Goal: Information Seeking & Learning: Learn about a topic

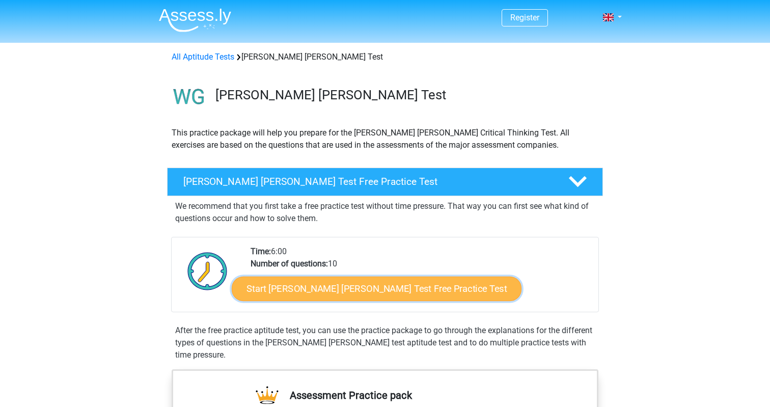
click at [325, 292] on link "Start Watson Glaser Test Free Practice Test" at bounding box center [377, 289] width 290 height 24
click at [352, 295] on link "Start Watson Glaser Test Free Practice Test" at bounding box center [377, 289] width 290 height 24
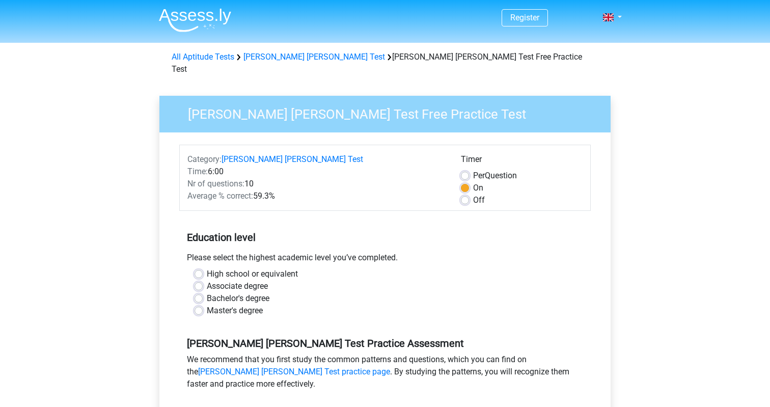
click at [228, 305] on label "Master's degree" at bounding box center [235, 311] width 56 height 12
click at [203, 305] on input "Master's degree" at bounding box center [199, 310] width 8 height 10
radio input "true"
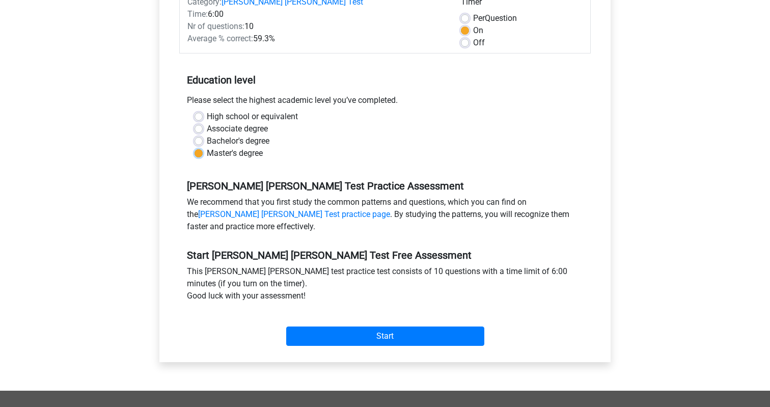
scroll to position [161, 0]
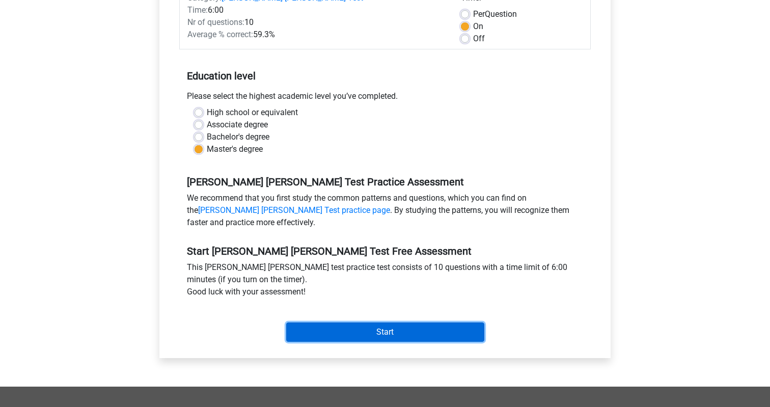
click at [371, 322] on input "Start" at bounding box center [385, 331] width 198 height 19
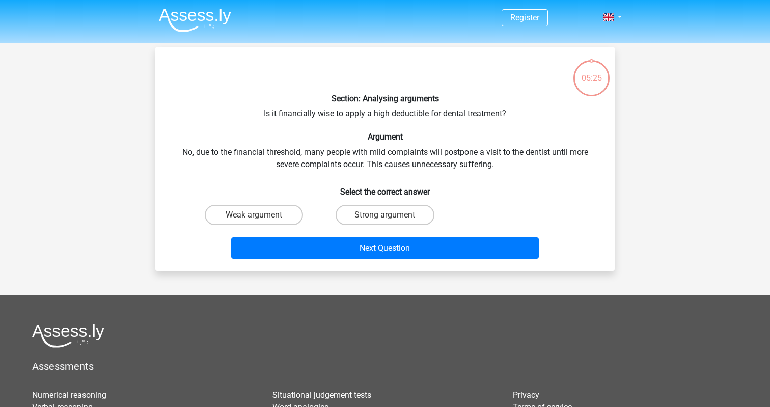
click at [415, 114] on div "Section: Analysing arguments Is it financially wise to apply a high deductible …" at bounding box center [384, 159] width 451 height 208
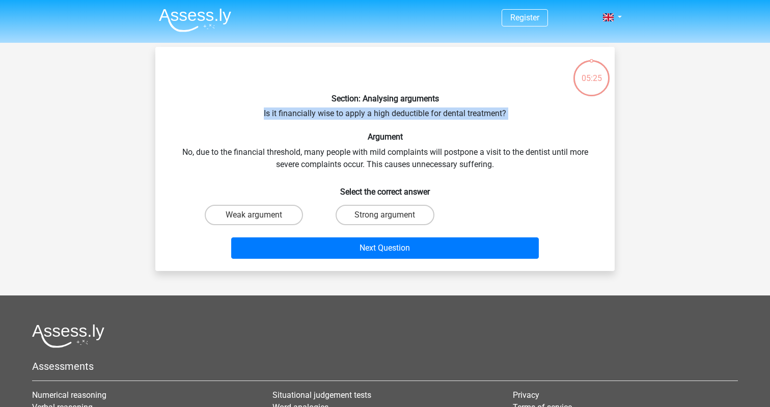
click at [415, 114] on div "Section: Analysing arguments Is it financially wise to apply a high deductible …" at bounding box center [384, 159] width 451 height 208
copy div "Is it financially wise to apply a high deductible for dental treatment?"
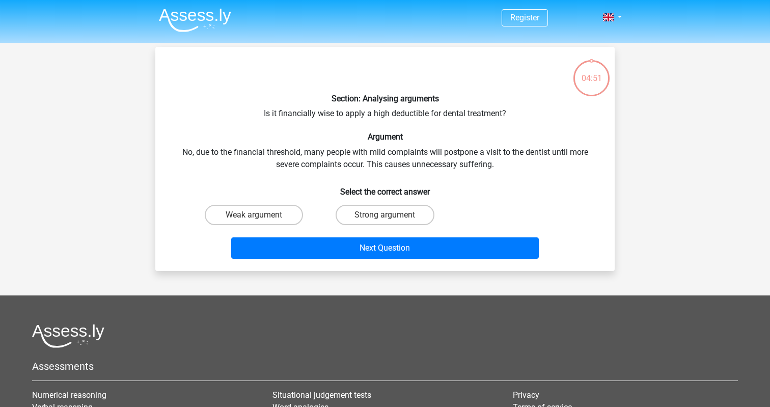
click at [450, 145] on div "Section: Analysing arguments Is it financially wise to apply a high deductible …" at bounding box center [384, 159] width 451 height 208
click at [386, 215] on input "Strong argument" at bounding box center [388, 218] width 7 height 7
radio input "true"
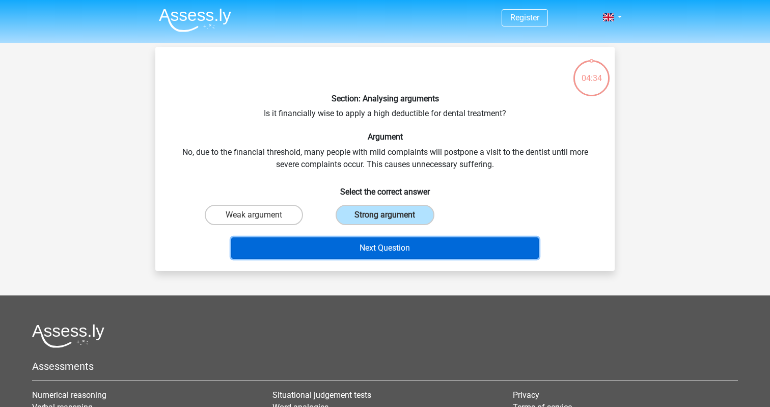
click at [400, 251] on button "Next Question" at bounding box center [385, 247] width 308 height 21
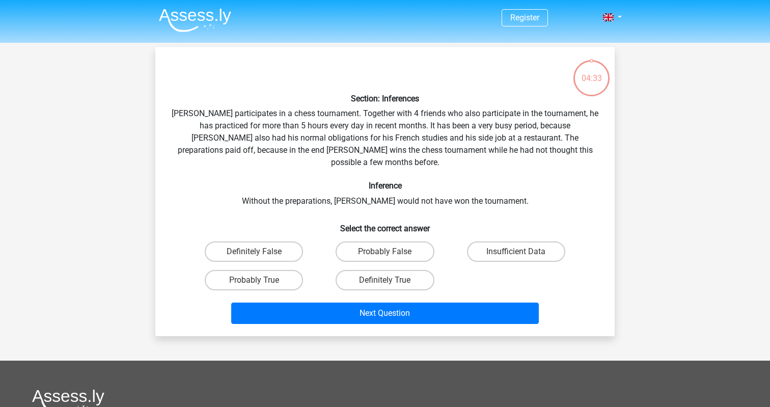
scroll to position [47, 0]
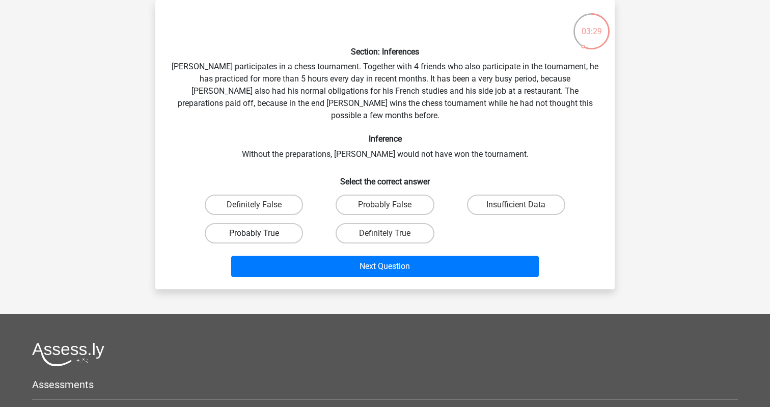
click at [256, 223] on label "Probably True" at bounding box center [254, 233] width 98 height 20
click at [256, 233] on input "Probably True" at bounding box center [257, 236] width 7 height 7
radio input "true"
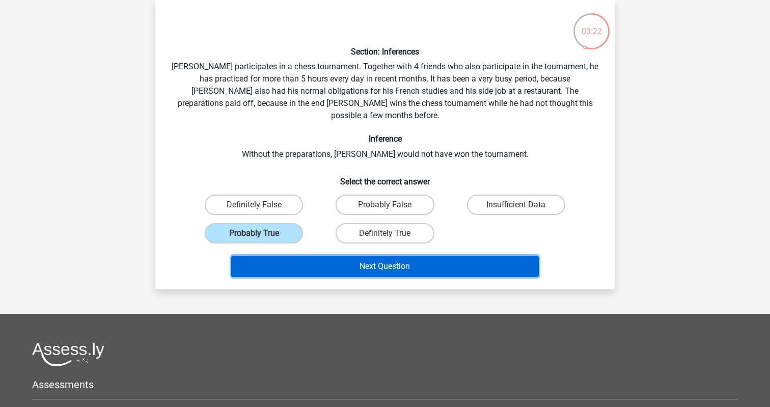
click at [421, 258] on button "Next Question" at bounding box center [385, 266] width 308 height 21
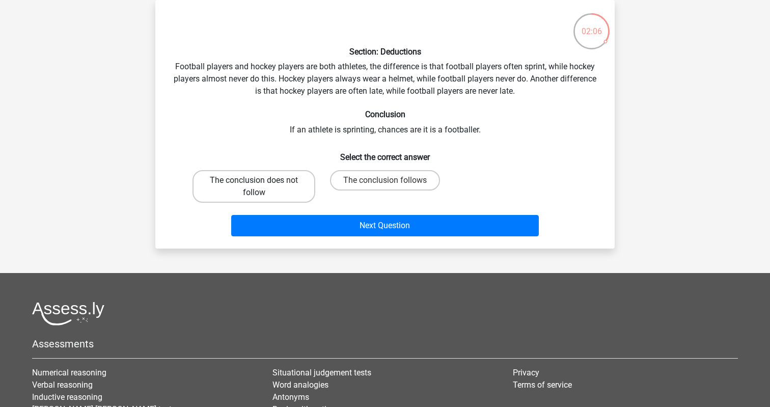
click at [292, 189] on label "The conclusion does not follow" at bounding box center [254, 186] width 123 height 33
click at [261, 187] on input "The conclusion does not follow" at bounding box center [257, 183] width 7 height 7
radio input "true"
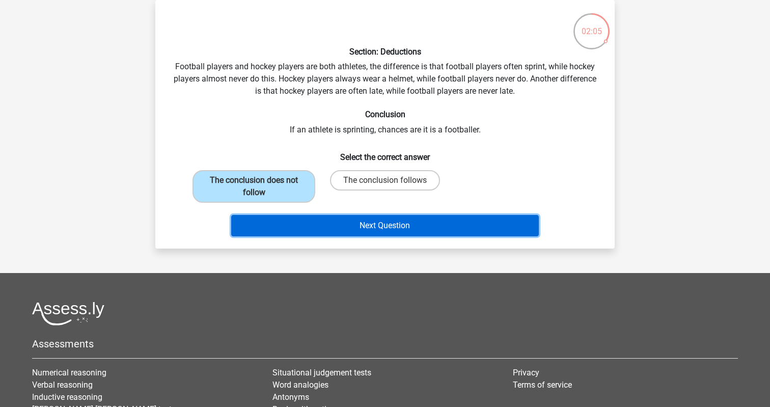
click at [369, 225] on button "Next Question" at bounding box center [385, 225] width 308 height 21
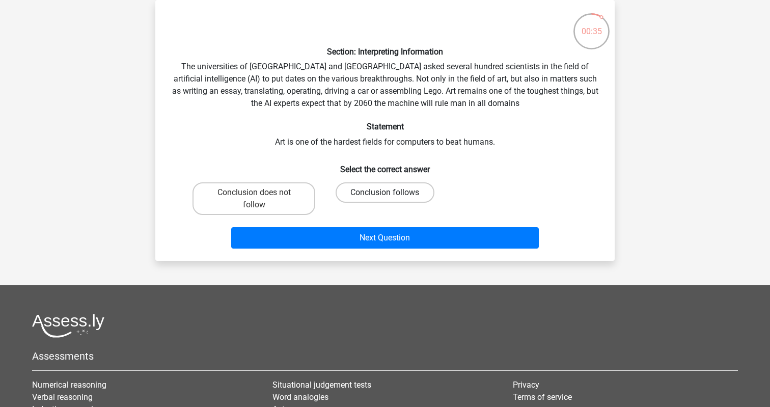
click at [371, 195] on label "Conclusion follows" at bounding box center [385, 192] width 98 height 20
click at [385, 195] on input "Conclusion follows" at bounding box center [388, 196] width 7 height 7
radio input "true"
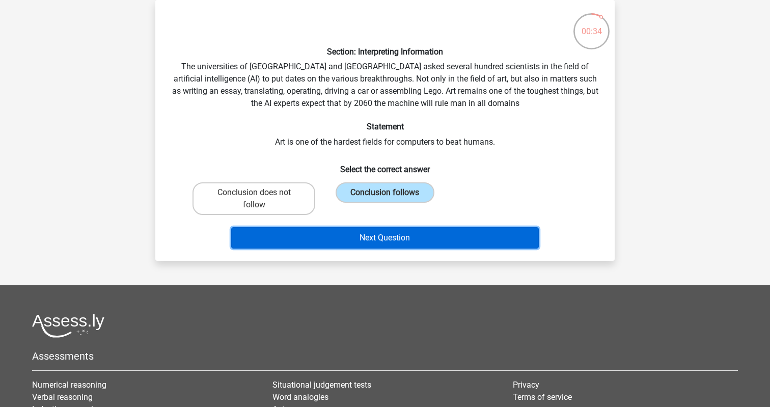
click at [380, 241] on button "Next Question" at bounding box center [385, 237] width 308 height 21
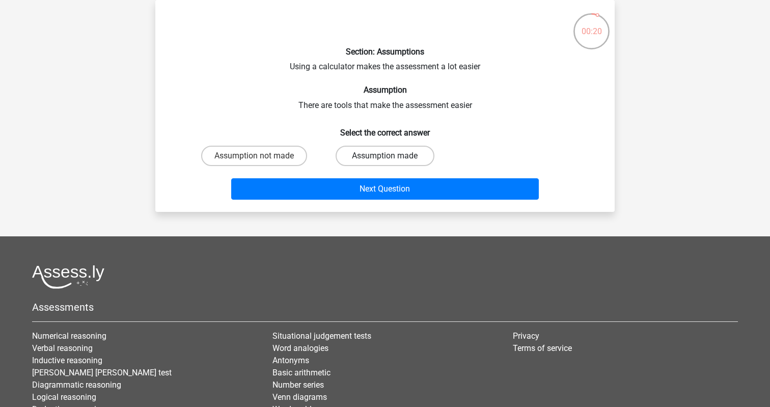
click at [395, 157] on label "Assumption made" at bounding box center [385, 156] width 98 height 20
click at [392, 157] on input "Assumption made" at bounding box center [388, 159] width 7 height 7
radio input "true"
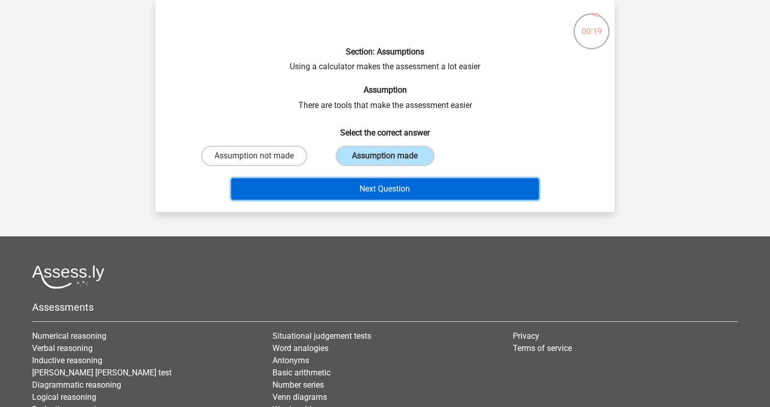
click at [401, 194] on button "Next Question" at bounding box center [385, 188] width 308 height 21
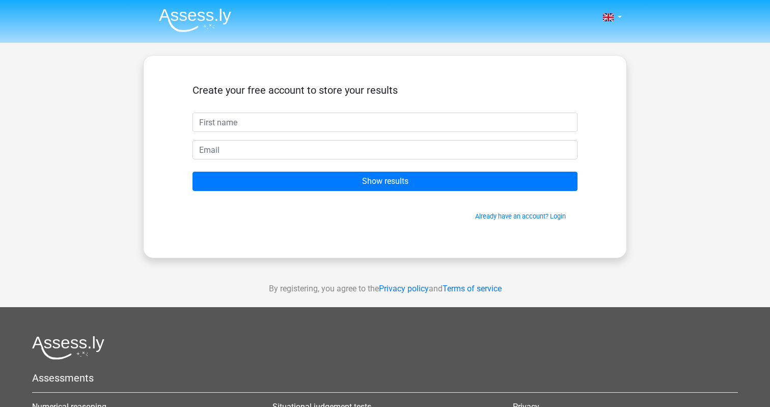
click at [324, 124] on input "text" at bounding box center [385, 122] width 385 height 19
click at [350, 88] on h5 "Create your free account to store your results" at bounding box center [385, 90] width 385 height 12
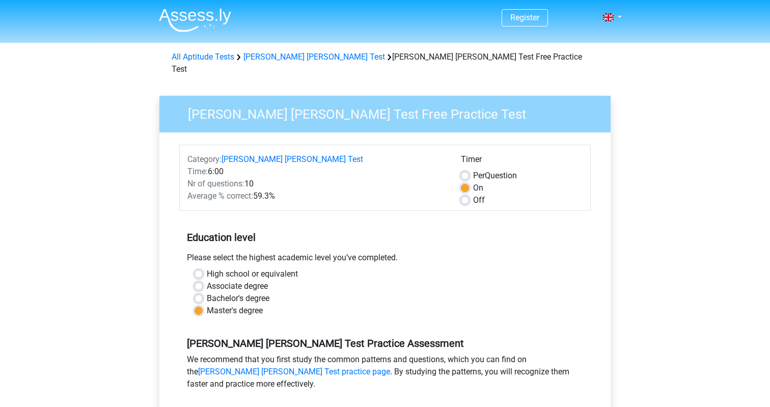
scroll to position [3, 0]
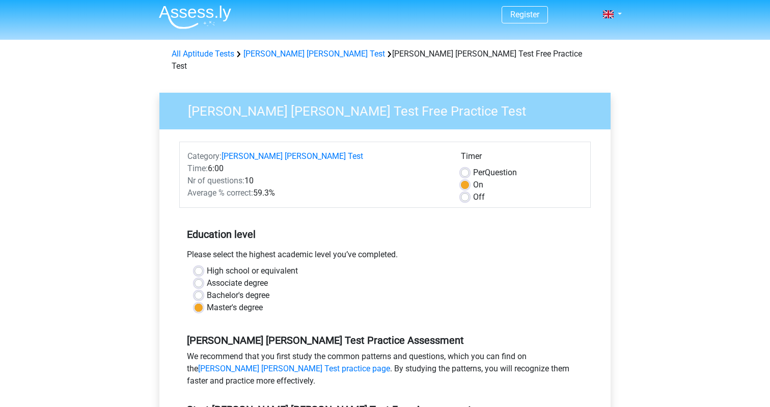
click at [473, 191] on label "Off" at bounding box center [479, 197] width 12 height 12
click at [466, 191] on input "Off" at bounding box center [465, 196] width 8 height 10
radio input "true"
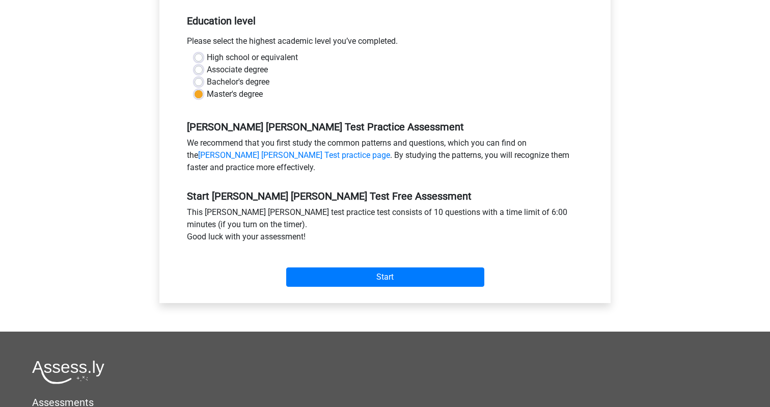
scroll to position [232, 0]
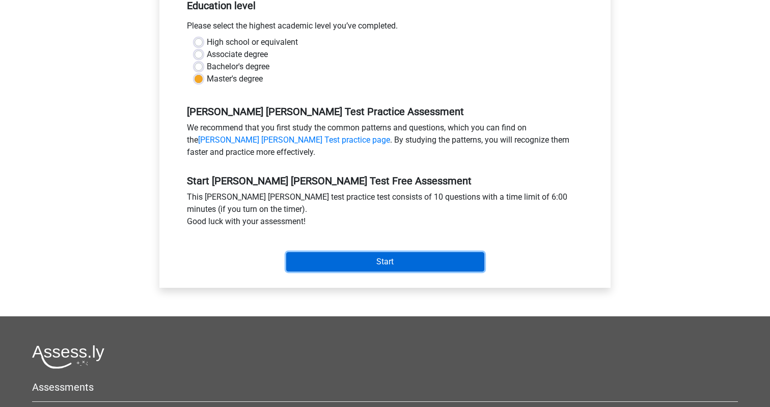
click at [393, 252] on input "Start" at bounding box center [385, 261] width 198 height 19
